Goal: Task Accomplishment & Management: Manage account settings

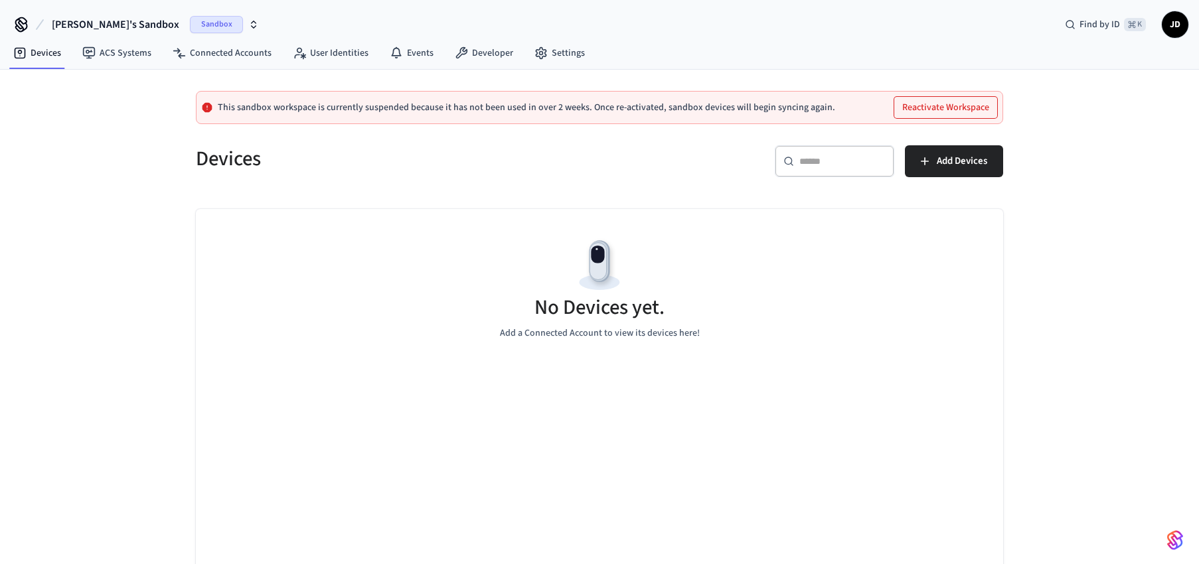
click at [197, 25] on div "Sandbox" at bounding box center [224, 24] width 69 height 17
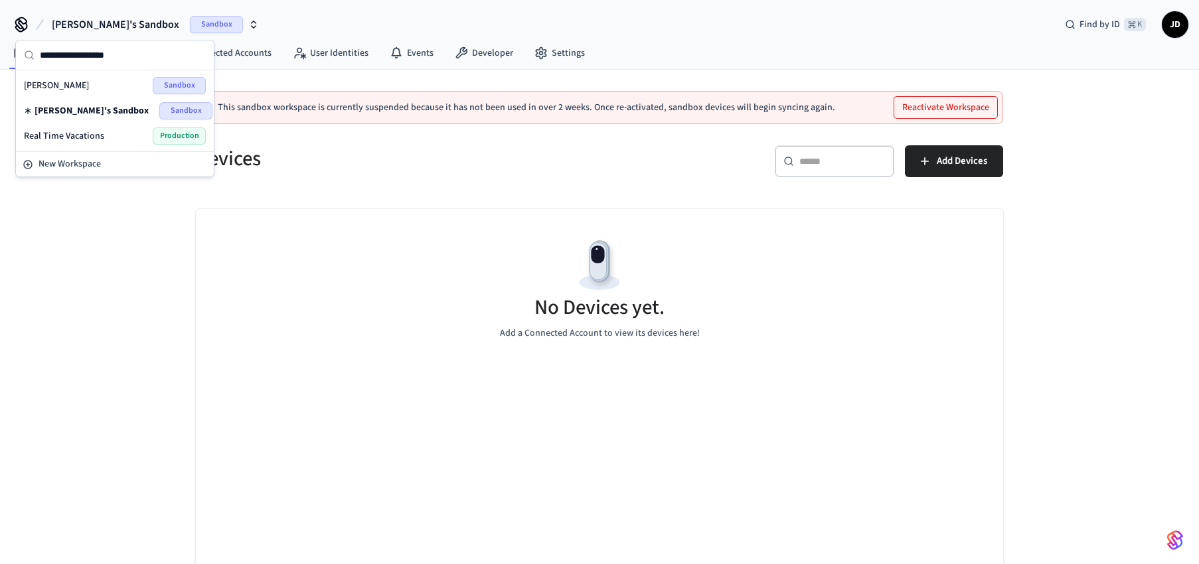
click at [174, 139] on span "Production" at bounding box center [179, 135] width 53 height 17
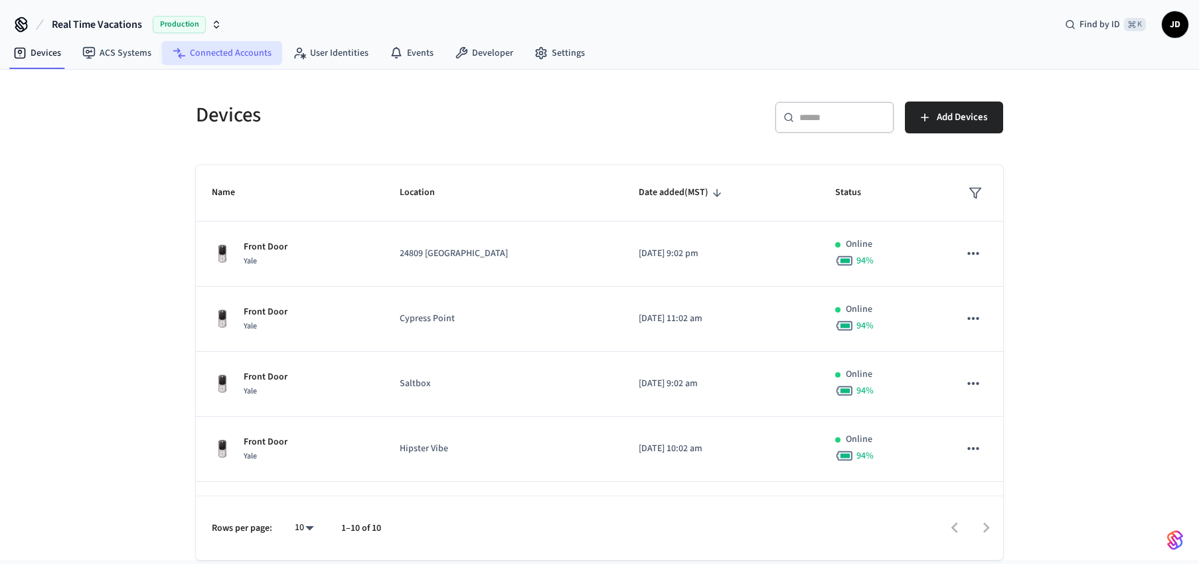
click at [245, 48] on link "Connected Accounts" at bounding box center [222, 53] width 120 height 24
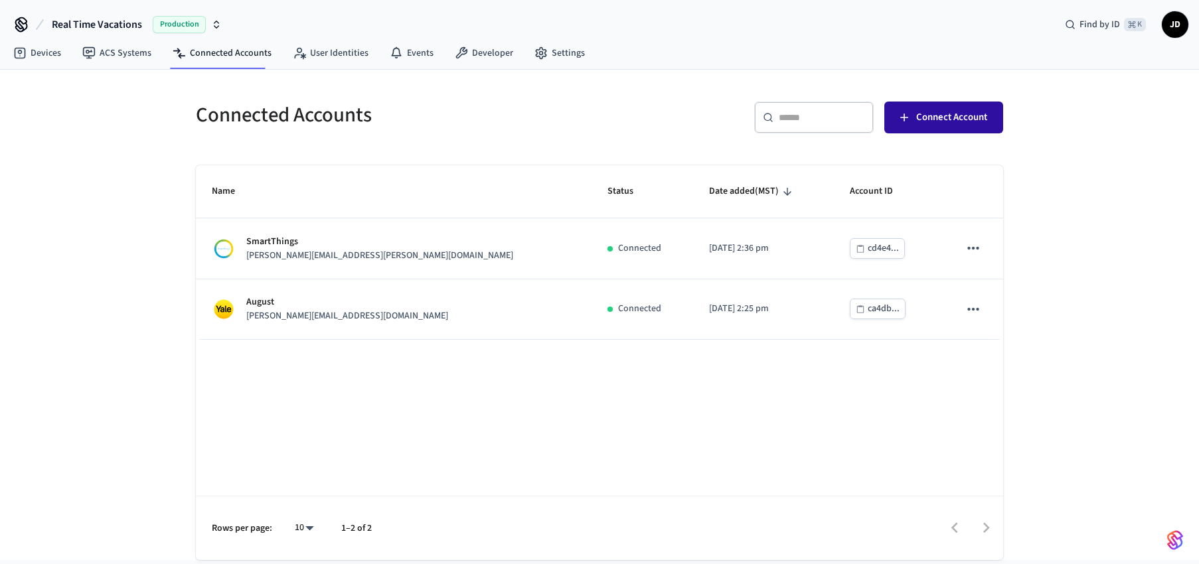
click at [967, 116] on span "Connect Account" at bounding box center [951, 117] width 71 height 17
click at [904, 118] on icon "button" at bounding box center [904, 118] width 8 height 8
click at [928, 122] on span "Connect Account" at bounding box center [951, 117] width 71 height 17
click at [46, 54] on link "Devices" at bounding box center [37, 53] width 69 height 24
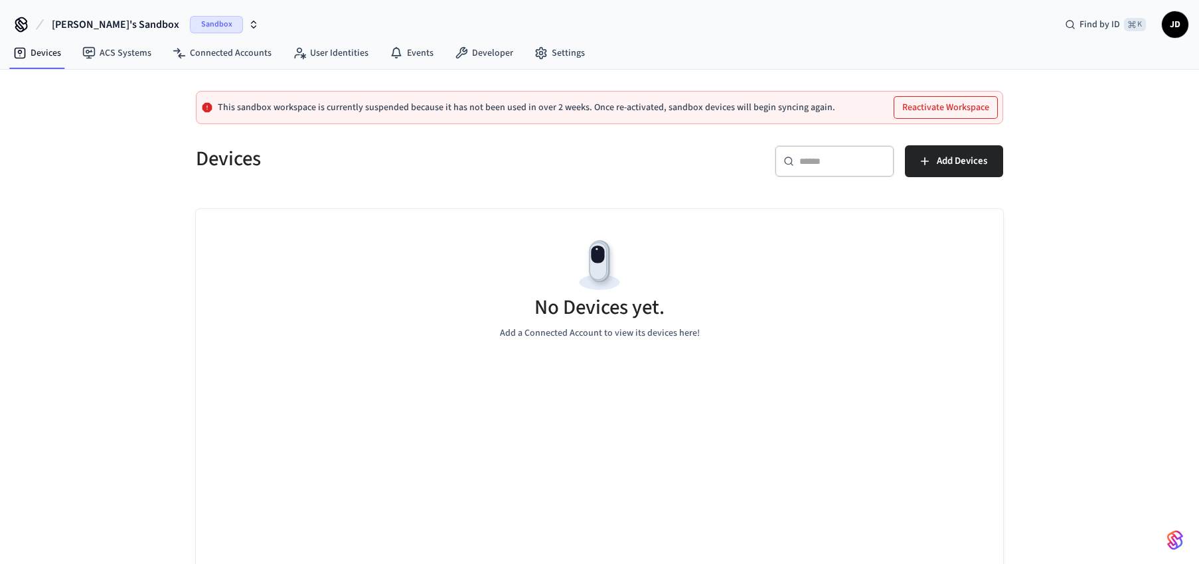
click at [248, 24] on icon "button" at bounding box center [253, 24] width 11 height 11
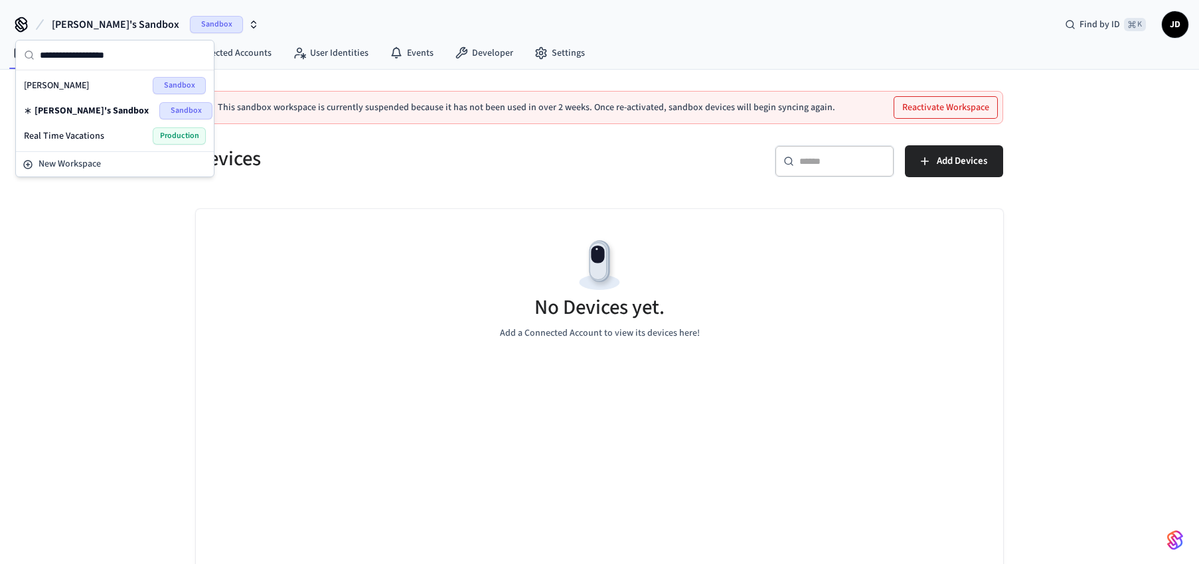
click at [171, 141] on span "Production" at bounding box center [179, 135] width 53 height 17
